Goal: Task Accomplishment & Management: Manage account settings

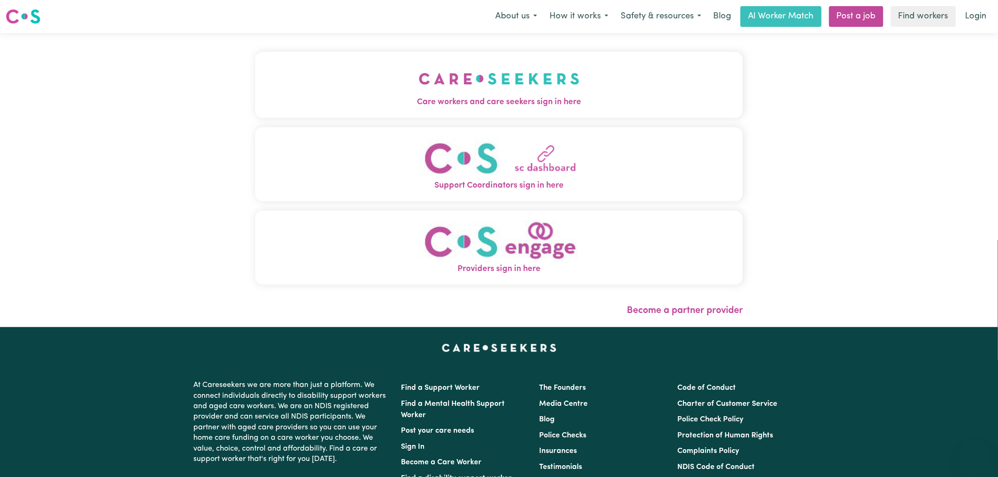
click at [359, 65] on button "Care workers and care seekers sign in here" at bounding box center [499, 85] width 488 height 66
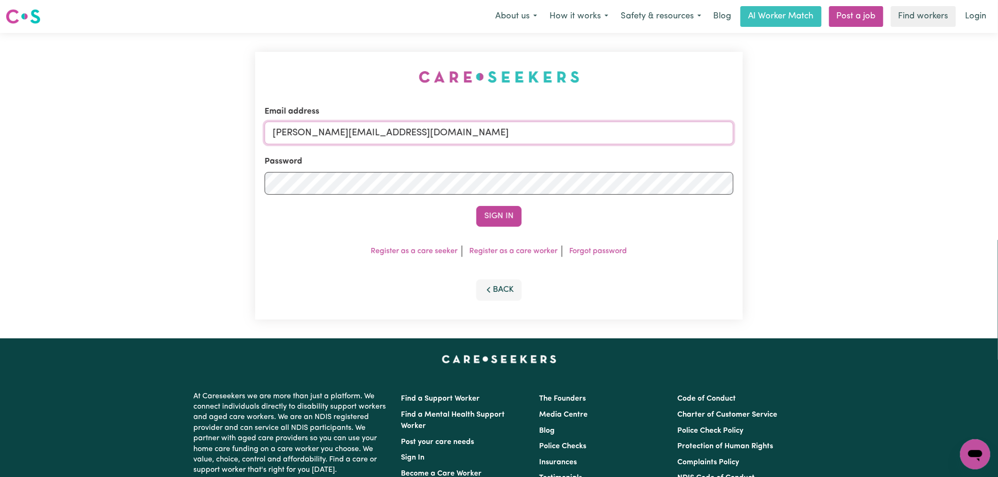
click at [411, 134] on input "[PERSON_NAME][EMAIL_ADDRESS][DOMAIN_NAME]" at bounding box center [499, 133] width 469 height 23
drag, startPoint x: 379, startPoint y: 130, endPoint x: 324, endPoint y: 129, distance: 55.2
click at [324, 129] on input "superuser~ lanspectrumx@gmail.com" at bounding box center [499, 133] width 469 height 23
click at [497, 217] on button "Sign In" at bounding box center [498, 216] width 45 height 21
click at [326, 125] on input "superuser~ lanspectrumx@gmail.com" at bounding box center [499, 133] width 469 height 23
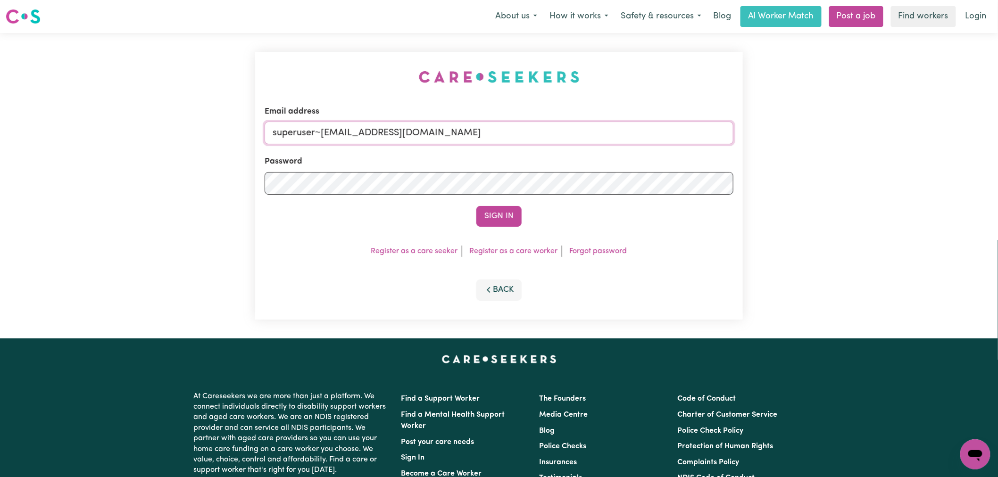
type input "superuser~lanspectrumx@gmail.com"
click at [476, 206] on button "Sign In" at bounding box center [498, 216] width 45 height 21
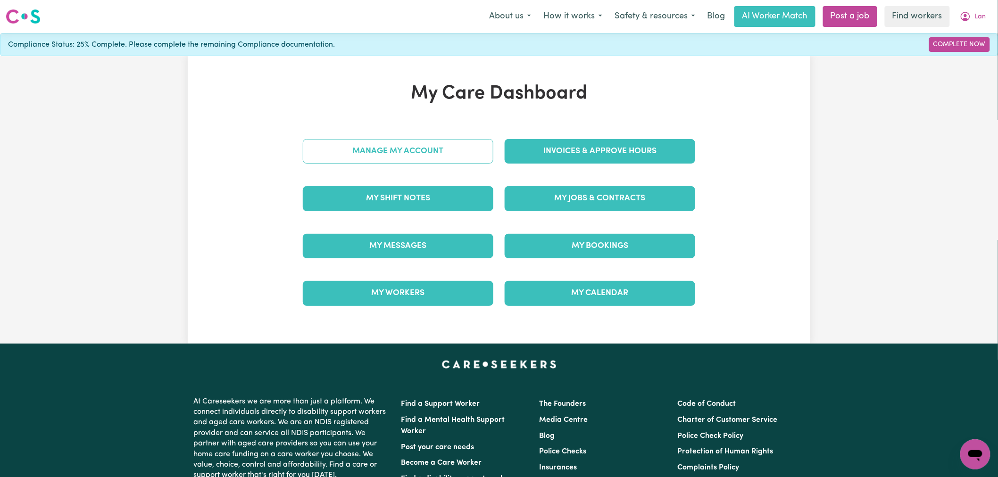
click at [422, 142] on link "Manage My Account" at bounding box center [398, 151] width 191 height 25
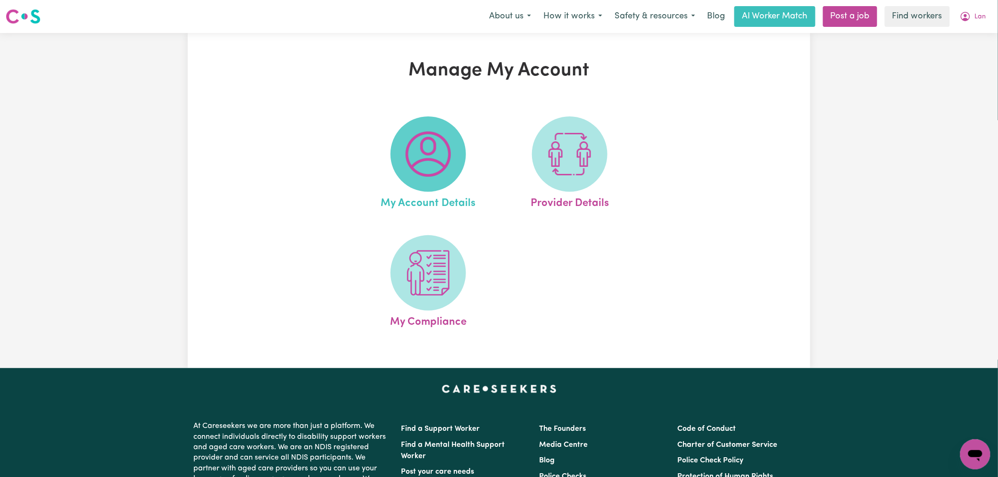
click at [433, 165] on img at bounding box center [428, 154] width 45 height 45
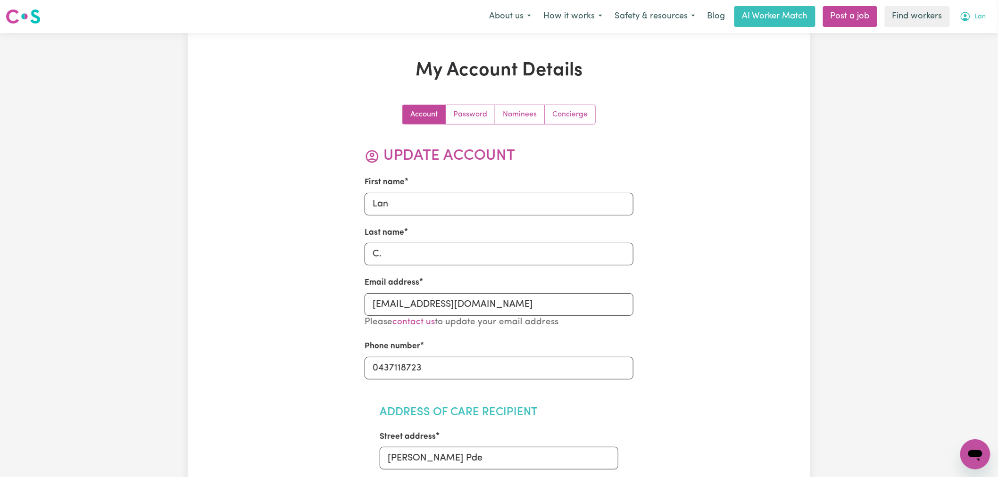
click at [980, 17] on span "Lan" at bounding box center [980, 17] width 11 height 10
click at [975, 37] on link "My Dashboard" at bounding box center [955, 37] width 75 height 18
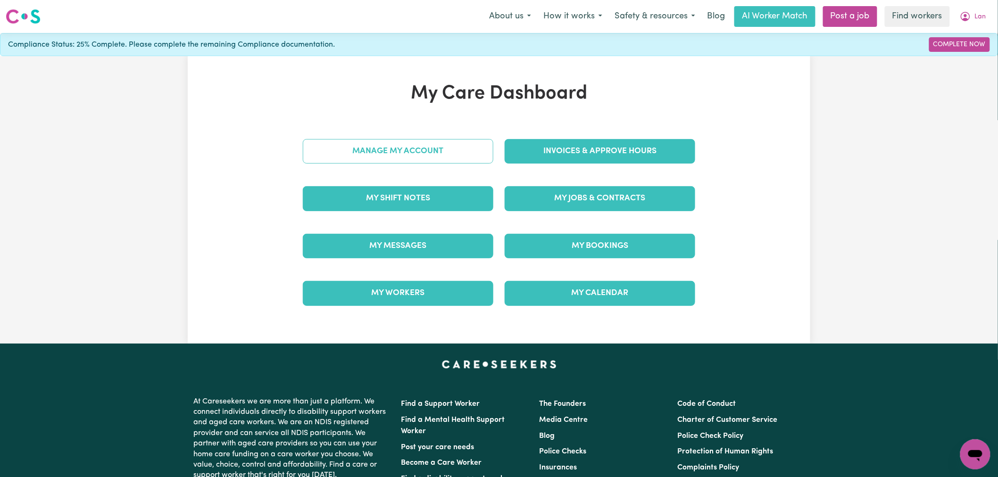
click at [457, 141] on link "Manage My Account" at bounding box center [398, 151] width 191 height 25
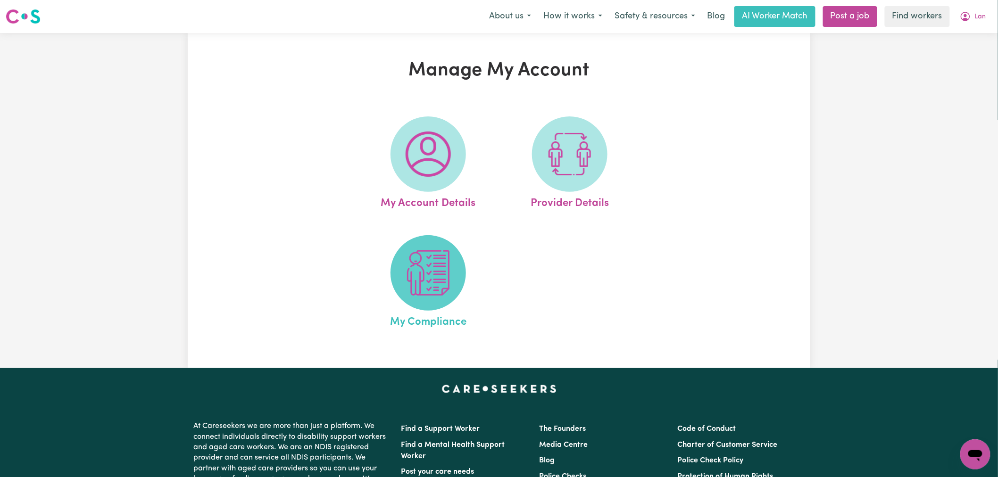
click at [451, 266] on img at bounding box center [428, 272] width 45 height 45
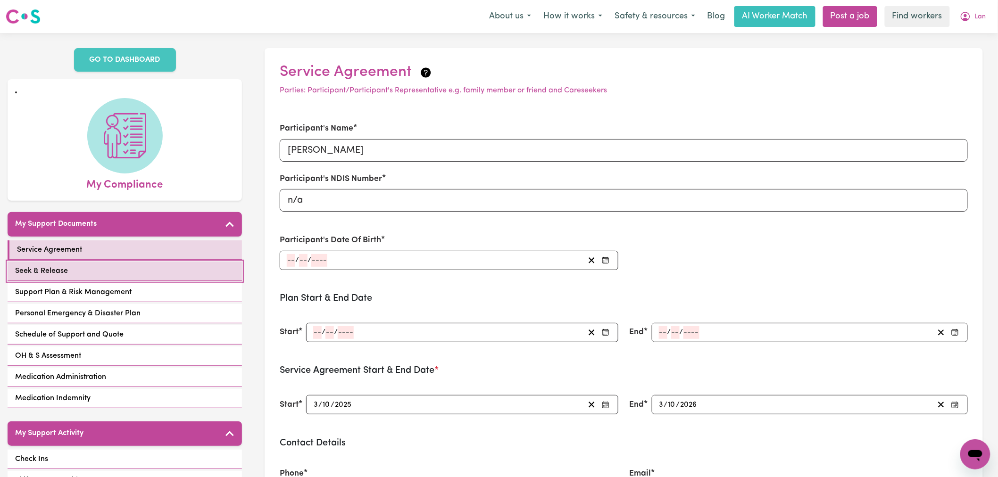
click at [97, 265] on link "Seek & Release" at bounding box center [125, 271] width 234 height 19
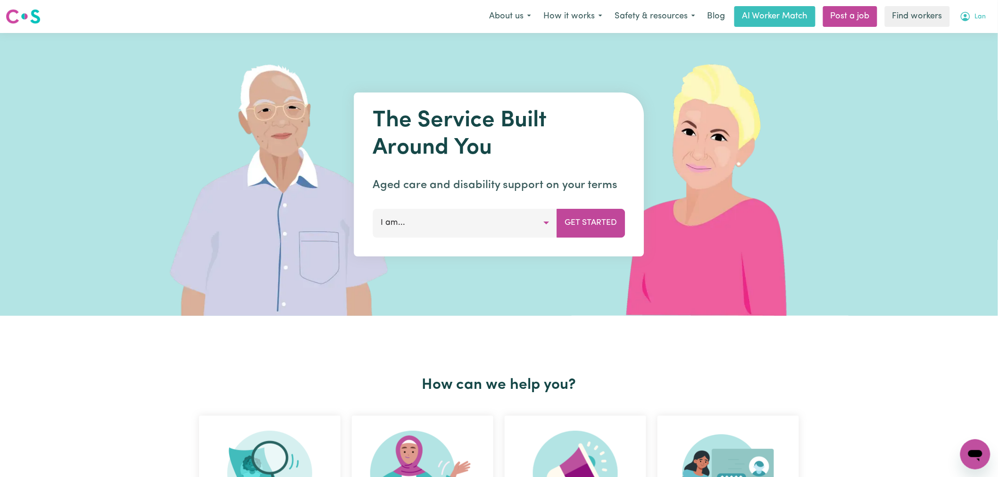
click at [975, 19] on span "Lan" at bounding box center [980, 17] width 11 height 10
drag, startPoint x: 950, startPoint y: 53, endPoint x: 965, endPoint y: 32, distance: 25.8
click at [950, 53] on link "Logout" at bounding box center [955, 54] width 75 height 18
drag, startPoint x: 965, startPoint y: 32, endPoint x: 976, endPoint y: 16, distance: 19.0
click at [976, 16] on link "Login" at bounding box center [976, 16] width 33 height 21
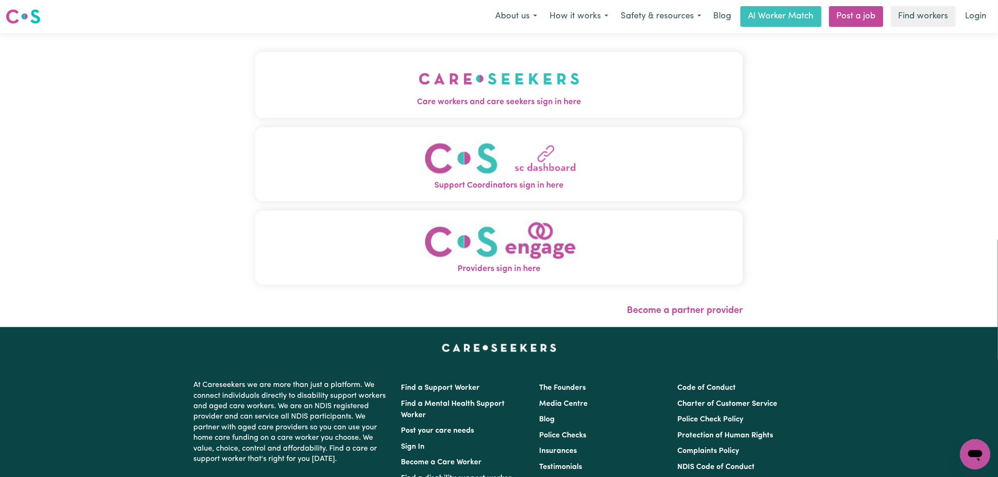
click at [476, 105] on span "Care workers and care seekers sign in here" at bounding box center [499, 102] width 488 height 12
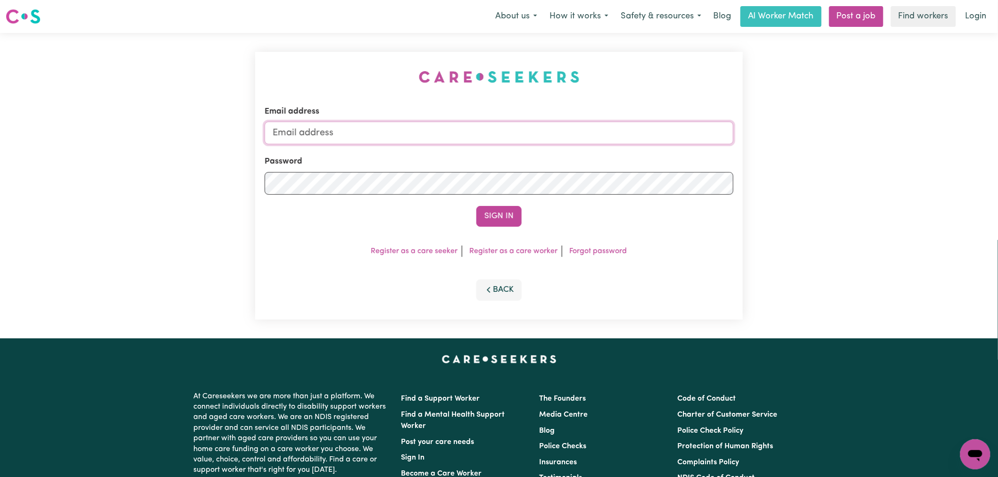
type input "[PERSON_NAME][EMAIL_ADDRESS][DOMAIN_NAME]"
click at [473, 216] on div "Sign In" at bounding box center [499, 216] width 469 height 21
click at [506, 218] on button "Sign In" at bounding box center [498, 216] width 45 height 21
